Goal: Task Accomplishment & Management: Use online tool/utility

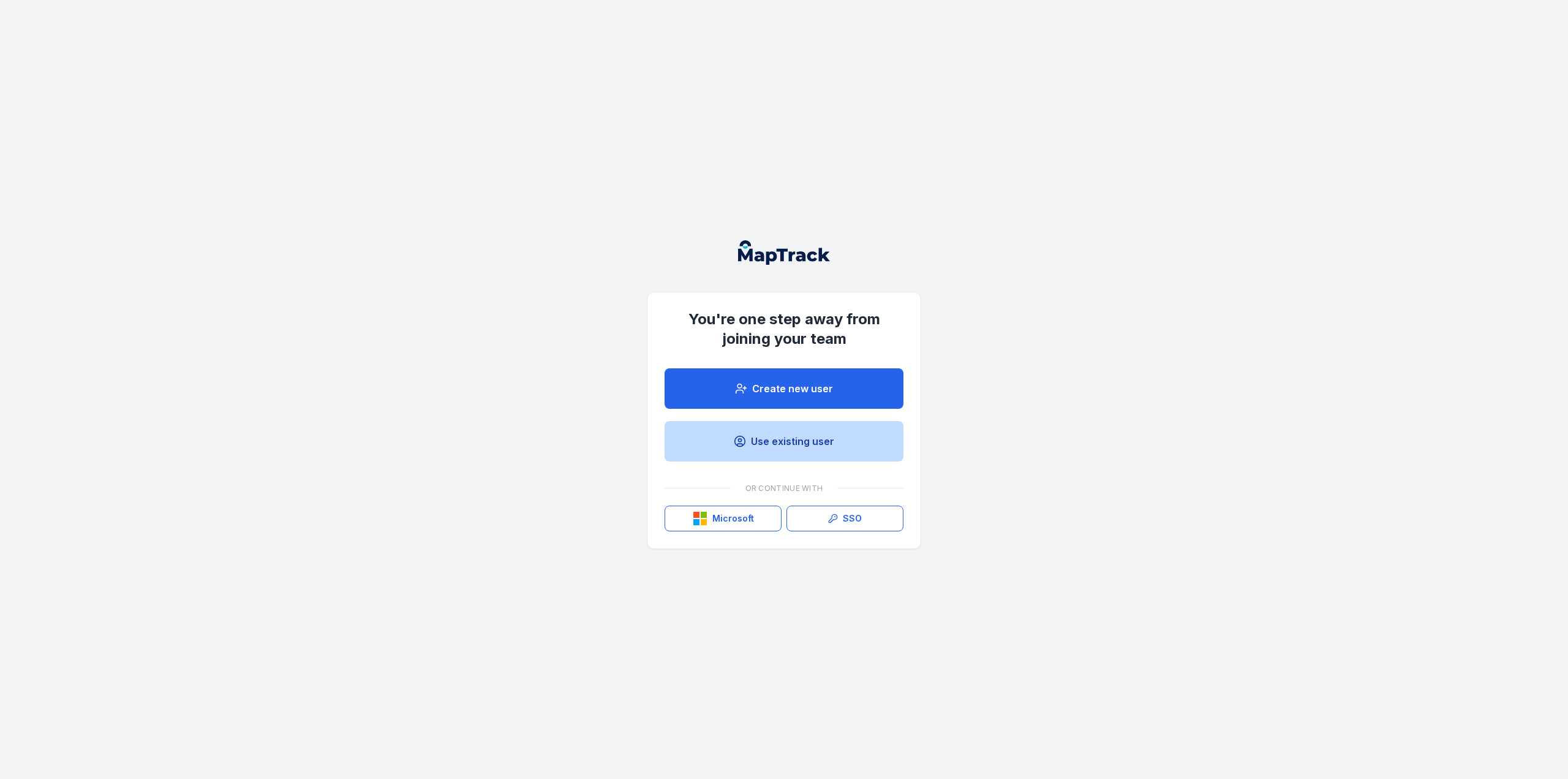
click at [803, 454] on link "Use existing user" at bounding box center [784, 441] width 239 height 40
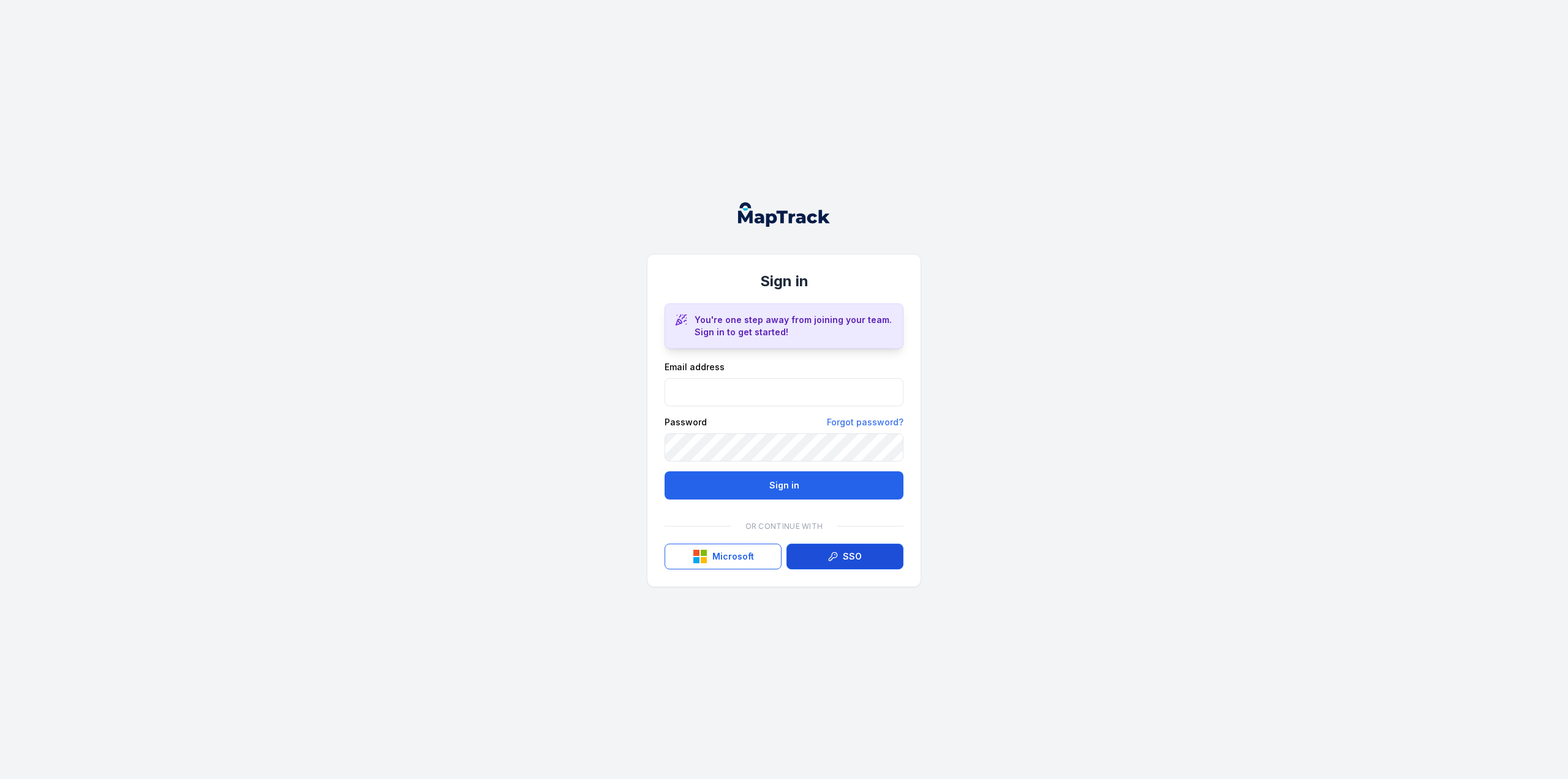
click at [866, 549] on link "SSO" at bounding box center [845, 556] width 117 height 26
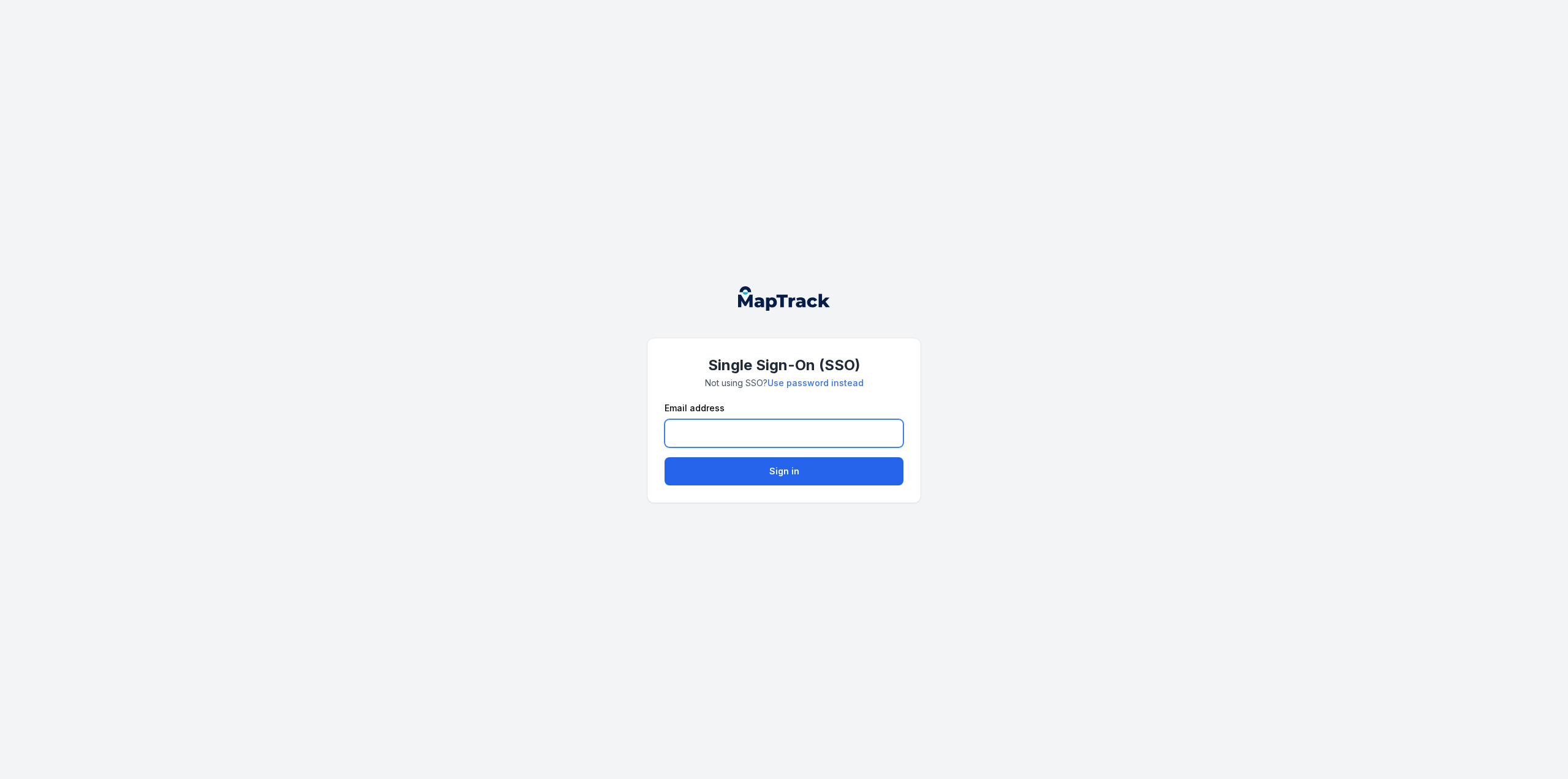
click at [730, 438] on input "email" at bounding box center [784, 433] width 239 height 28
type input "**********"
click at [664, 457] on button "Sign in" at bounding box center [784, 471] width 239 height 28
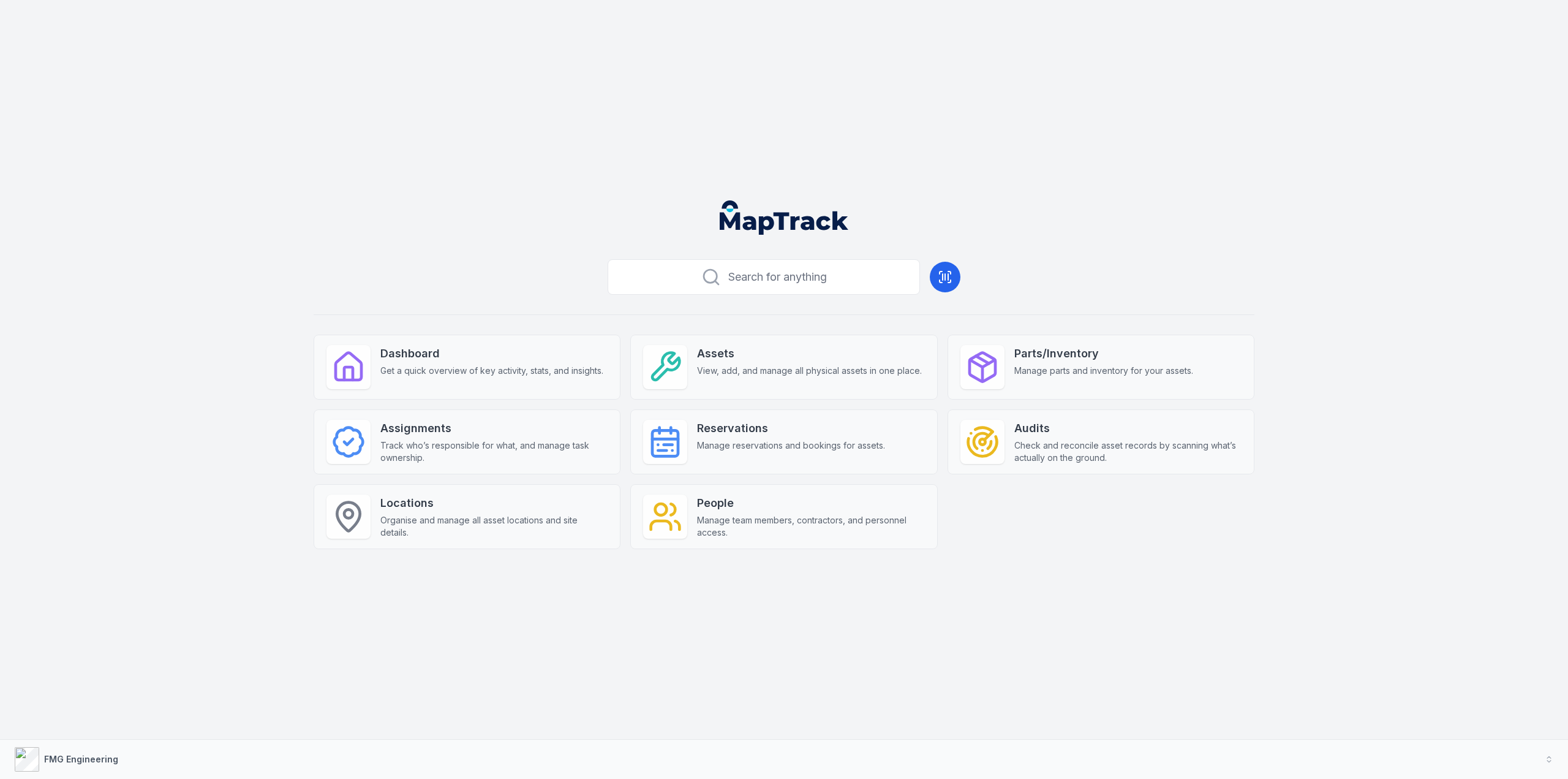
click at [1186, 638] on div "Search for anything Dashboard Get a quick overview of key activity, stats, and …" at bounding box center [784, 390] width 1568 height 779
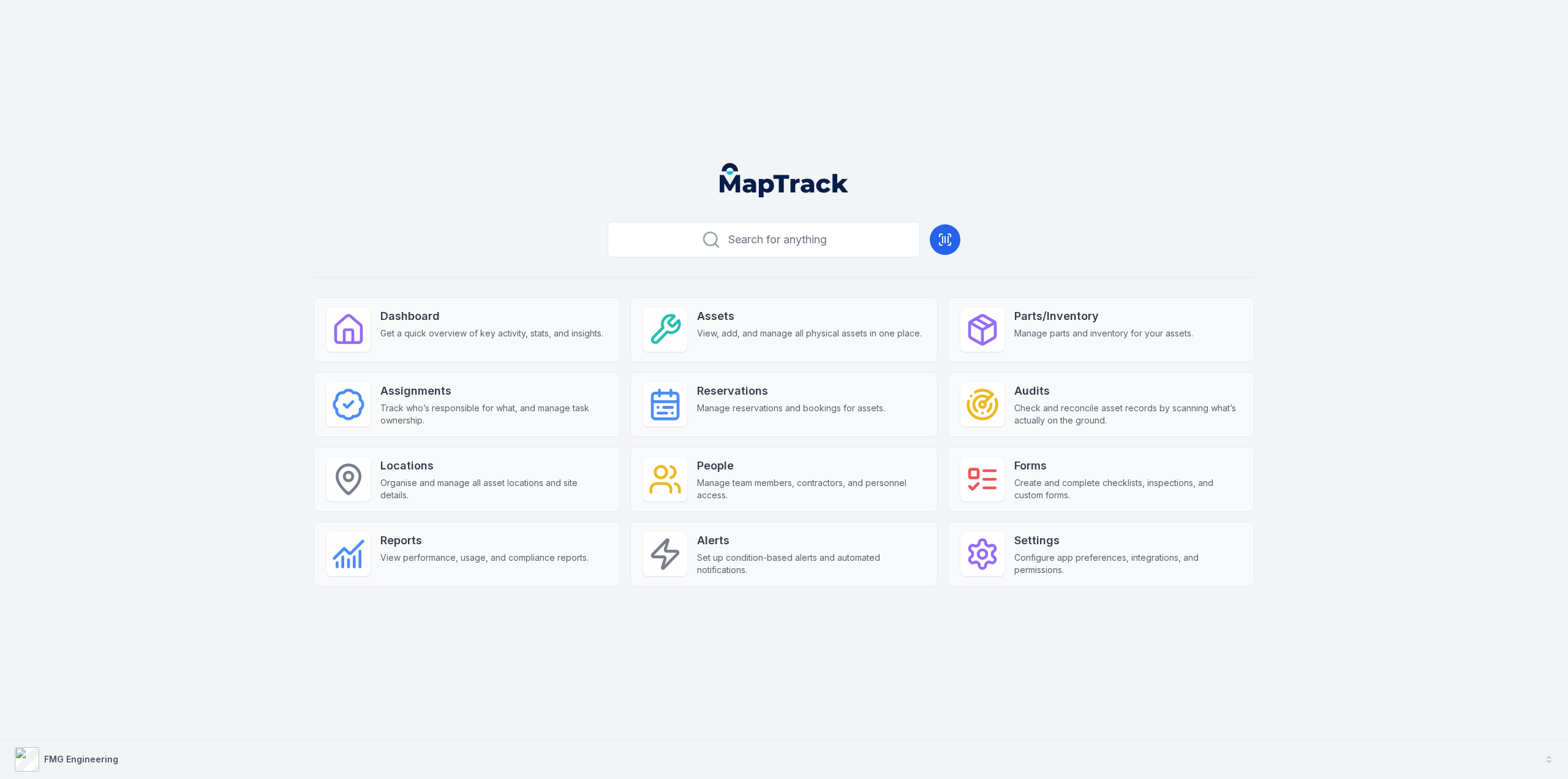
click at [1551, 763] on icon "button" at bounding box center [1549, 758] width 8 height 8
click at [1061, 640] on div "Search for anything Dashboard Get a quick overview of key activity, stats, and …" at bounding box center [784, 390] width 1568 height 779
click at [1138, 483] on span "Create and complete checklists, inspections, and custom forms." at bounding box center [1128, 489] width 227 height 24
